Goal: Task Accomplishment & Management: Complete application form

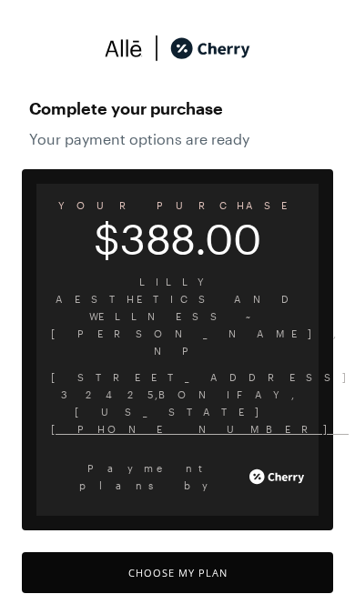
scroll to position [20, 0]
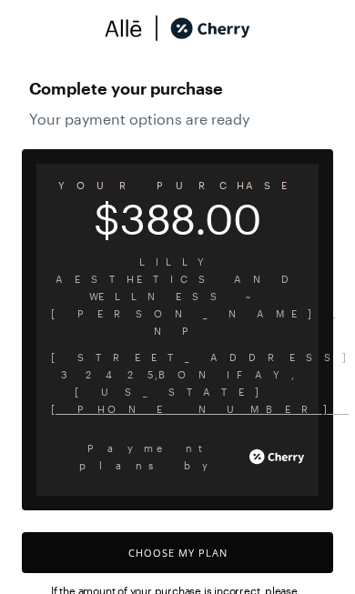
click at [215, 532] on button "Choose My Plan" at bounding box center [177, 552] width 311 height 41
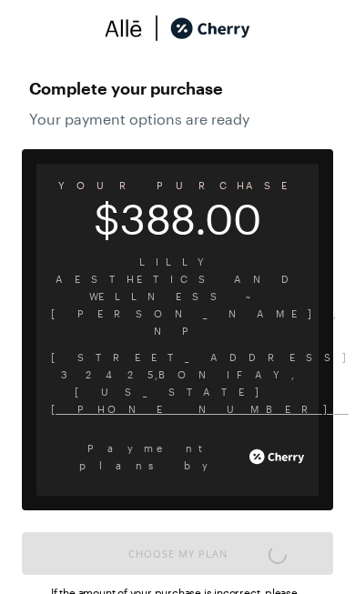
scroll to position [1503, 0]
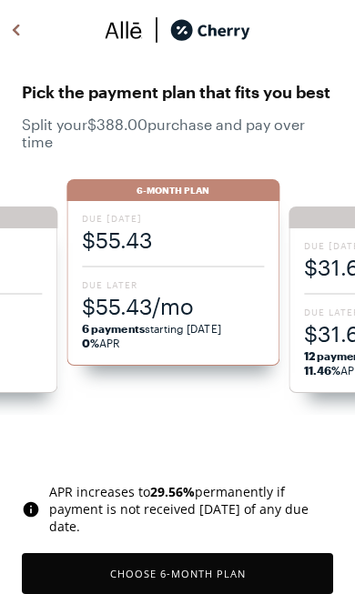
scroll to position [21, 0]
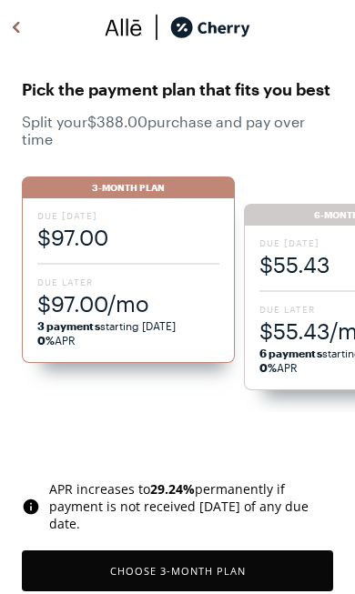
click at [249, 568] on button "Choose 3 -Month Plan" at bounding box center [177, 570] width 311 height 41
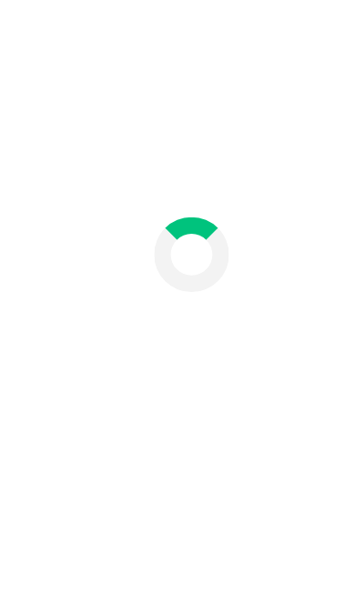
scroll to position [84, 0]
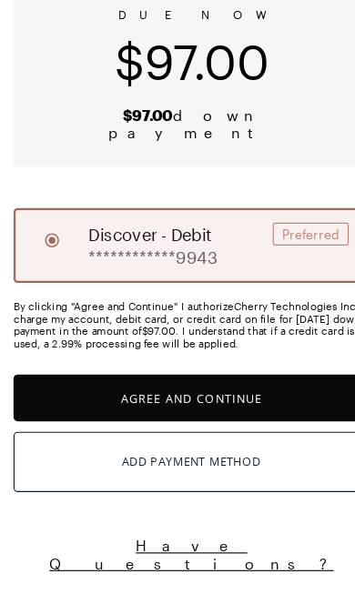
scroll to position [41, 0]
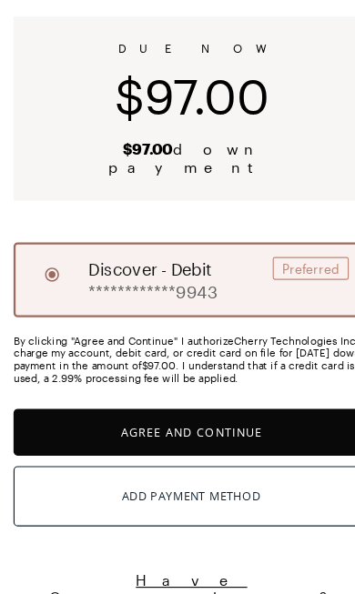
click at [203, 432] on button "Agree and Continue" at bounding box center [177, 452] width 311 height 41
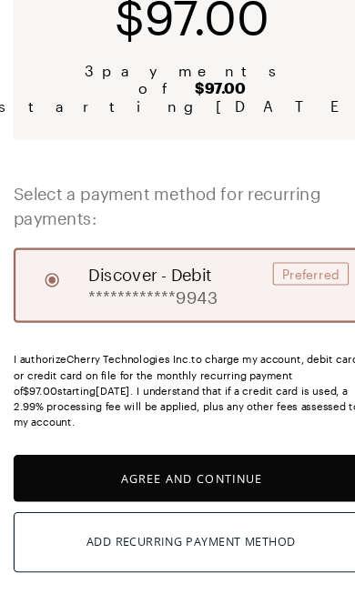
scroll to position [179, 0]
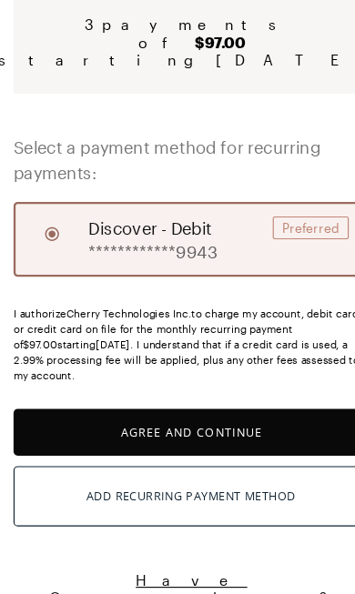
click at [168, 432] on button "Agree and Continue" at bounding box center [177, 452] width 311 height 41
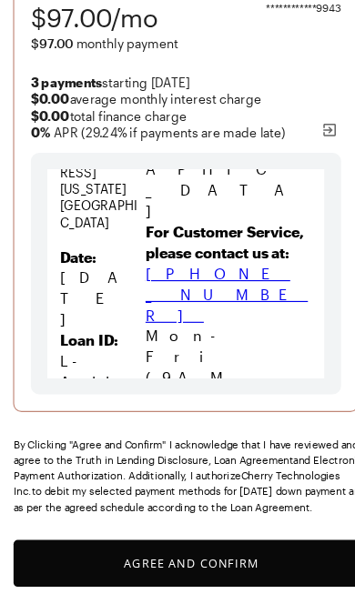
scroll to position [274, 0]
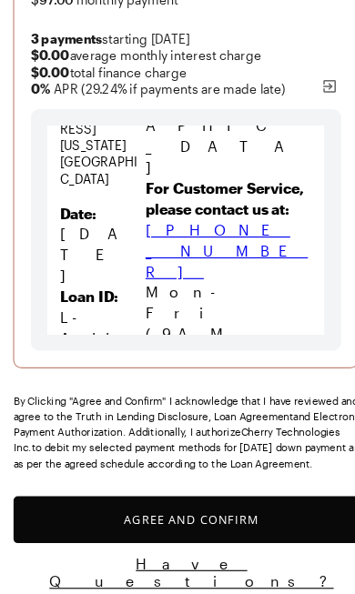
click at [176, 508] on button "Agree and Confirm" at bounding box center [177, 528] width 311 height 41
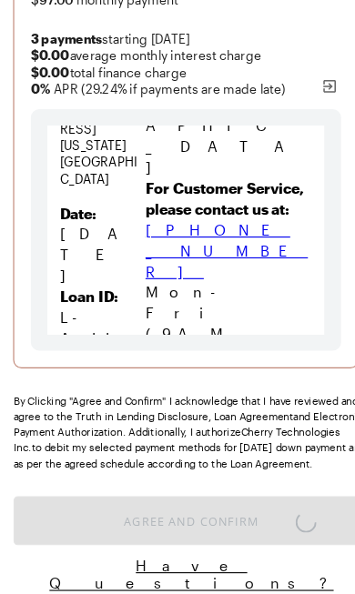
scroll to position [14, 0]
